Goal: Task Accomplishment & Management: Manage account settings

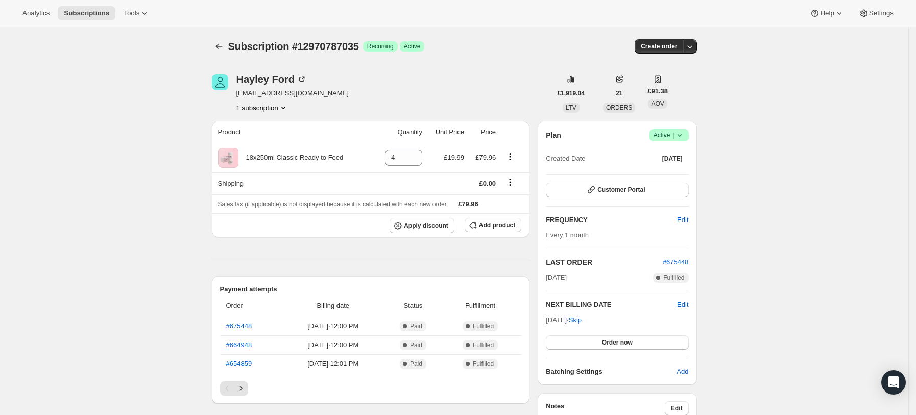
click at [683, 133] on icon at bounding box center [679, 135] width 10 height 10
click at [672, 173] on span "Cancel subscription" at bounding box center [673, 173] width 58 height 8
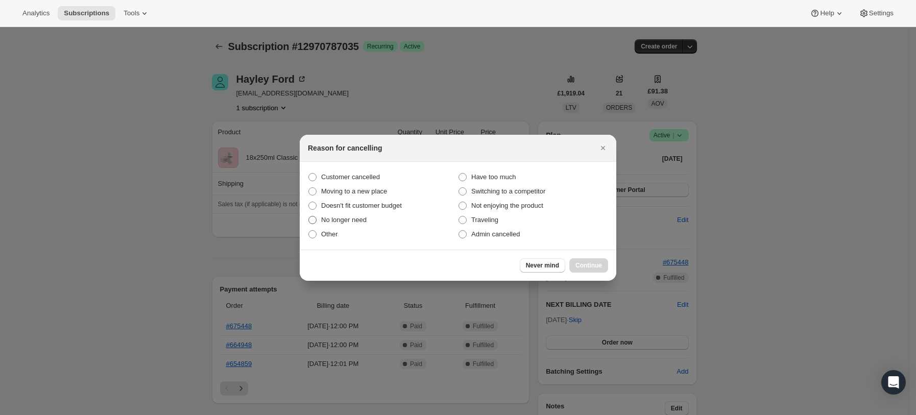
click at [363, 217] on span "No longer need" at bounding box center [343, 220] width 45 height 8
click at [309, 216] on input "No longer need" at bounding box center [308, 216] width 1 height 1
radio input "true"
click at [589, 260] on button "Continue" at bounding box center [588, 265] width 39 height 14
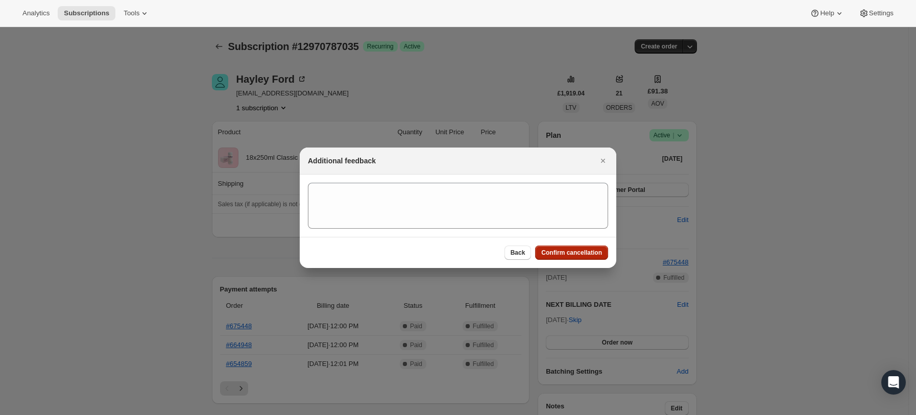
click at [569, 257] on button "Confirm cancellation" at bounding box center [571, 252] width 73 height 14
